Goal: Communication & Community: Connect with others

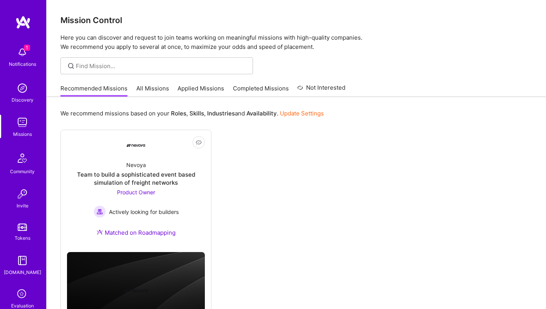
click at [23, 202] on div "Invite" at bounding box center [23, 206] width 12 height 8
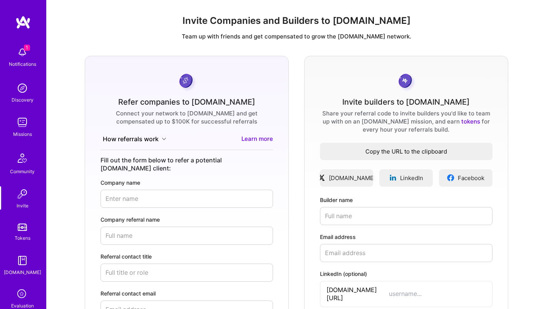
click at [380, 151] on span "Copy the URL to the clipboard" at bounding box center [406, 151] width 172 height 8
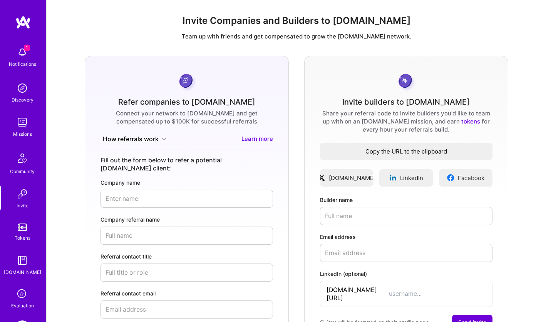
click at [386, 148] on span "Copy the URL to the clipboard" at bounding box center [406, 151] width 172 height 8
click at [383, 152] on span "Copy the URL to the clipboard" at bounding box center [406, 151] width 172 height 8
